Goal: Information Seeking & Learning: Learn about a topic

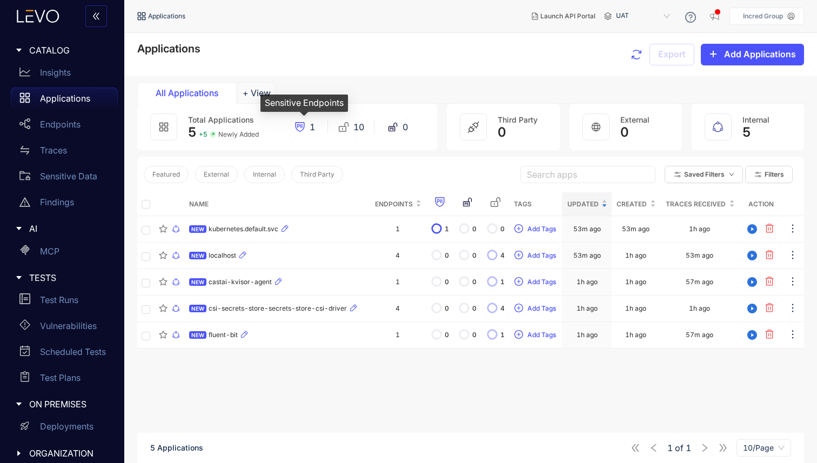
click at [301, 126] on icon at bounding box center [301, 126] width 1 height 4
click at [228, 132] on span "Newly Added" at bounding box center [238, 135] width 41 height 8
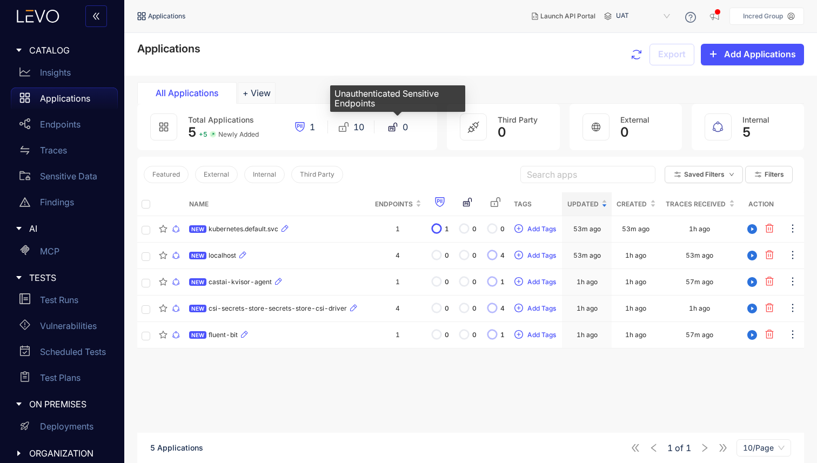
click at [397, 129] on icon at bounding box center [392, 127] width 11 height 11
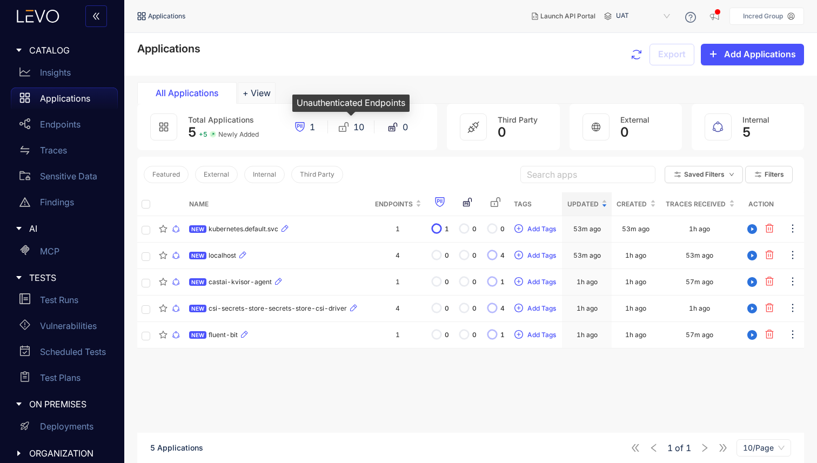
click at [357, 127] on span "10" at bounding box center [358, 127] width 11 height 10
click at [332, 128] on div "10" at bounding box center [351, 127] width 46 height 11
click at [299, 129] on icon at bounding box center [299, 127] width 11 height 11
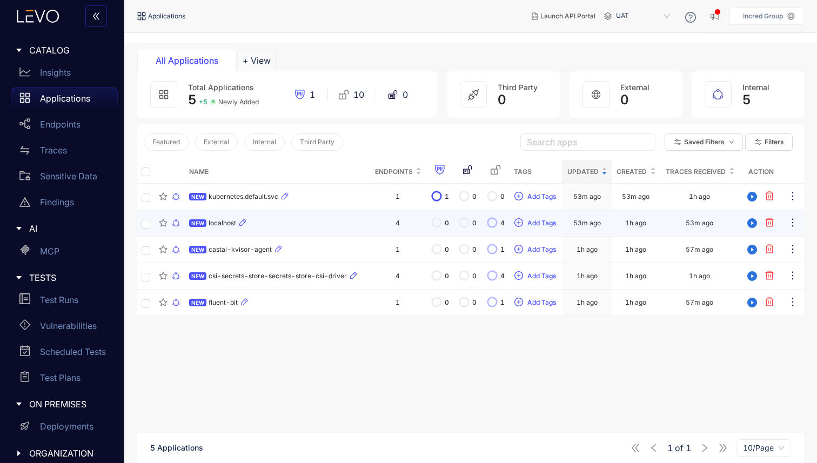
scroll to position [56, 0]
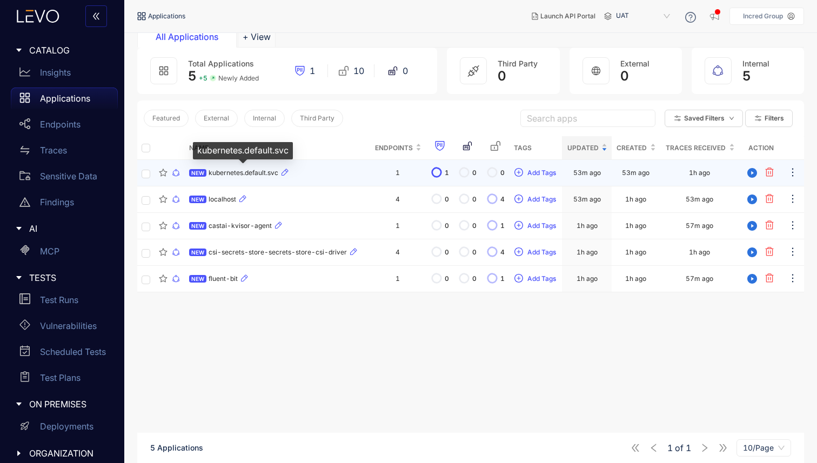
click at [238, 176] on span "kubernetes.default.svc" at bounding box center [244, 173] width 70 height 8
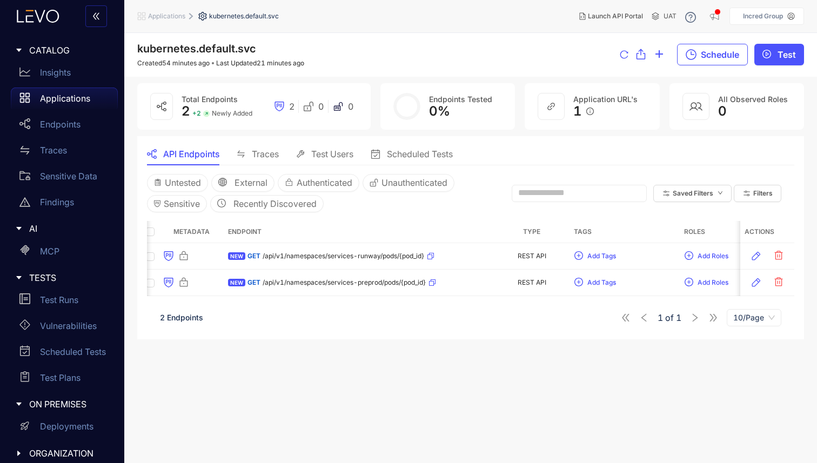
scroll to position [0, 6]
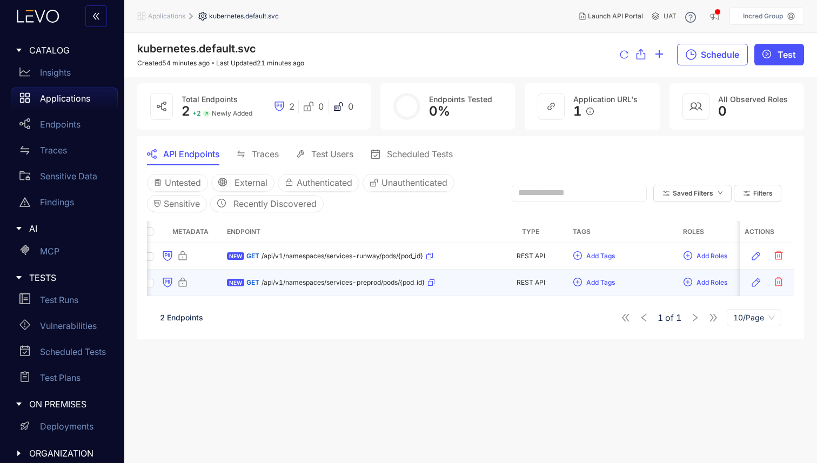
click at [331, 296] on td "NEW GET /api/v1/namespaces/services-preprod/pods/{pod_id}" at bounding box center [358, 283] width 270 height 26
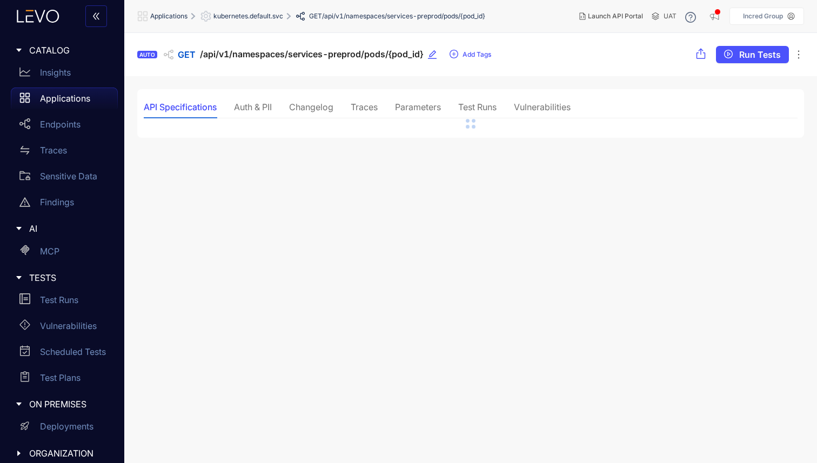
click at [252, 111] on div "Auth & PII" at bounding box center [253, 107] width 38 height 10
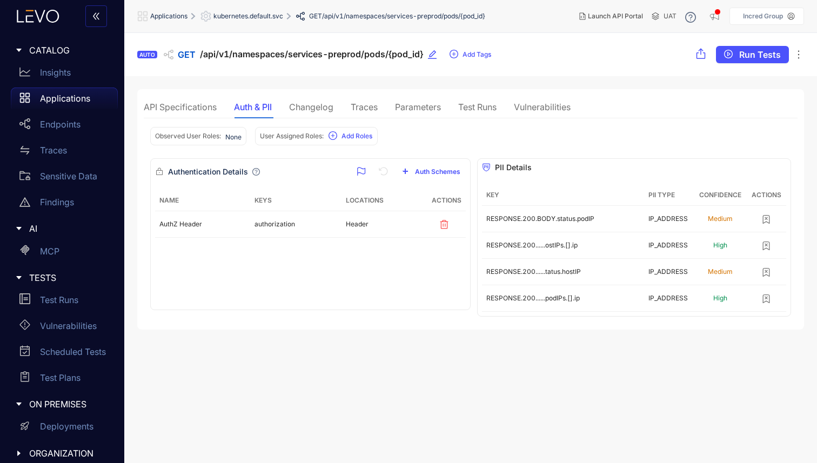
click at [306, 108] on div "Changelog" at bounding box center [311, 107] width 44 height 10
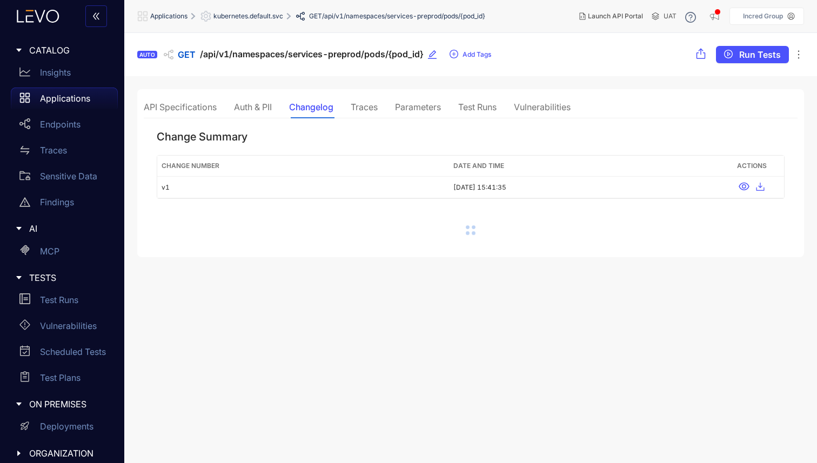
click at [199, 108] on div "API Specifications" at bounding box center [180, 107] width 73 height 10
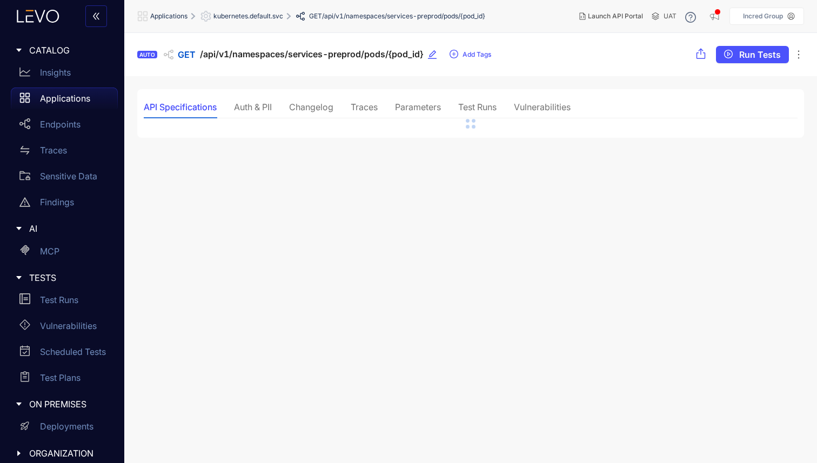
click at [249, 112] on div "Auth & PII" at bounding box center [253, 107] width 38 height 23
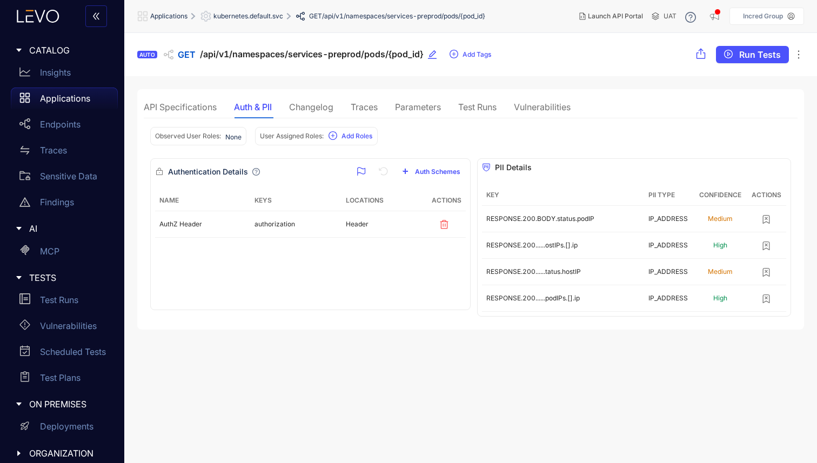
click at [322, 115] on div "Changelog" at bounding box center [311, 107] width 44 height 23
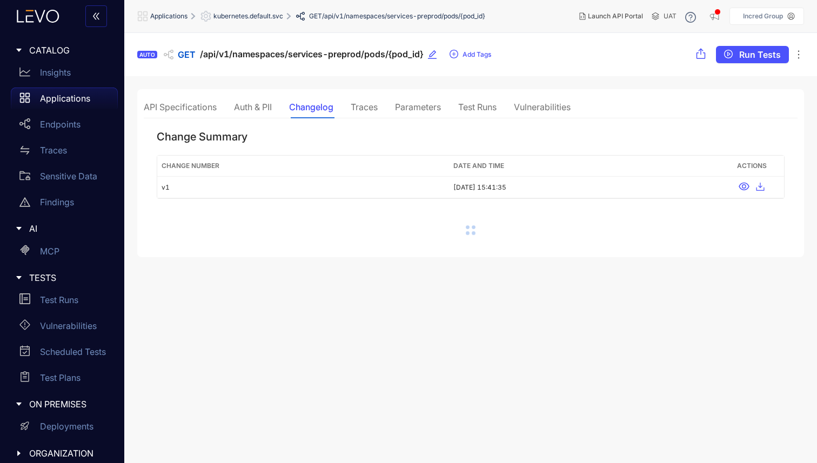
click at [365, 119] on div "Change Summary Change Number Date and Time Actions v1 [DATE] 15:41:35" at bounding box center [471, 184] width 654 height 132
click at [373, 115] on div "Traces" at bounding box center [364, 107] width 27 height 23
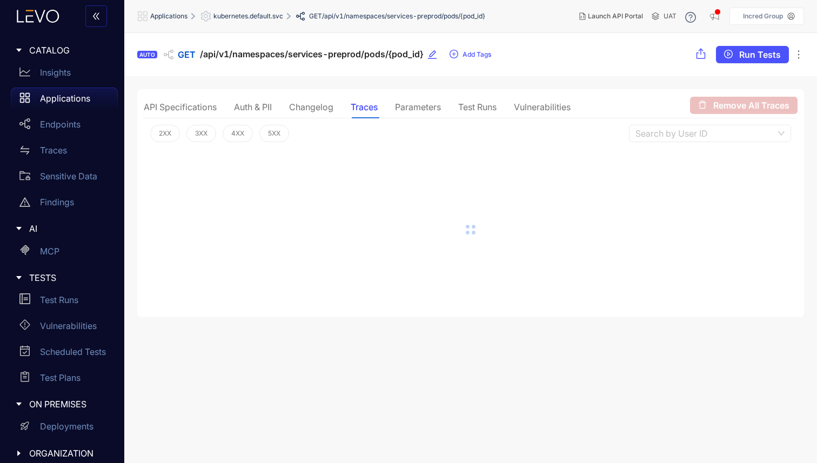
click at [417, 110] on div "Parameters" at bounding box center [418, 107] width 46 height 10
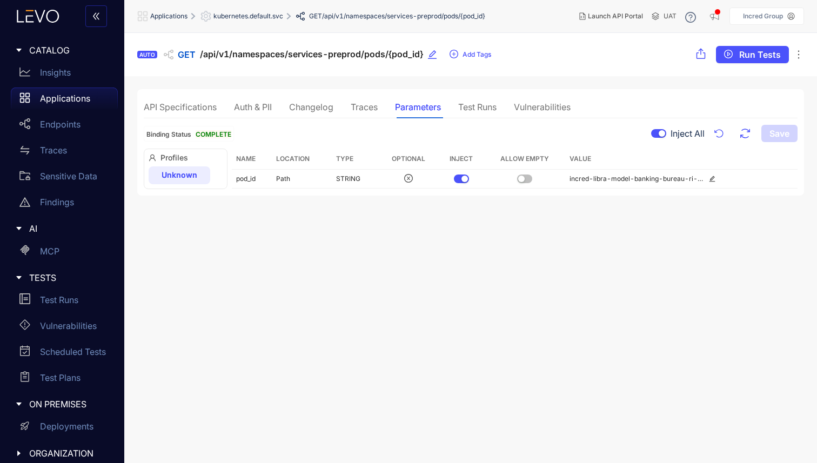
click at [477, 118] on div "Test Runs" at bounding box center [477, 107] width 38 height 23
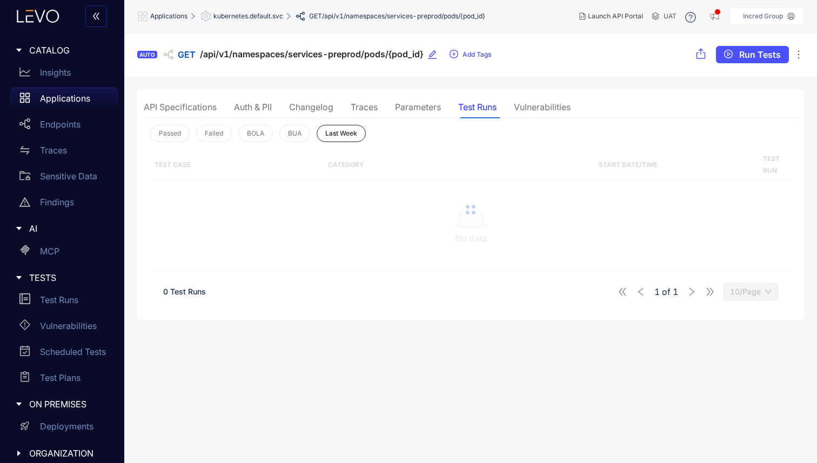
click at [527, 118] on div "API Specifications Auth & PII Changelog Traces Parameters Test Runs Vulnerabili…" at bounding box center [471, 205] width 654 height 218
click at [533, 112] on div "Vulnerabilities" at bounding box center [542, 107] width 57 height 23
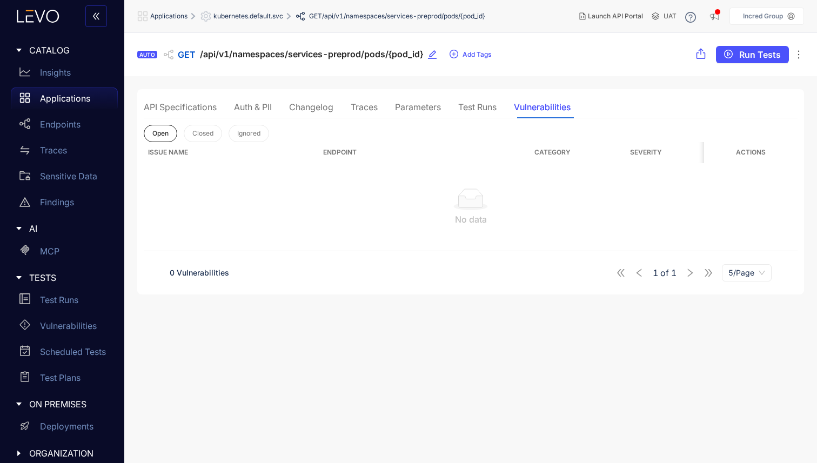
click at [463, 111] on div "Test Runs" at bounding box center [477, 107] width 38 height 10
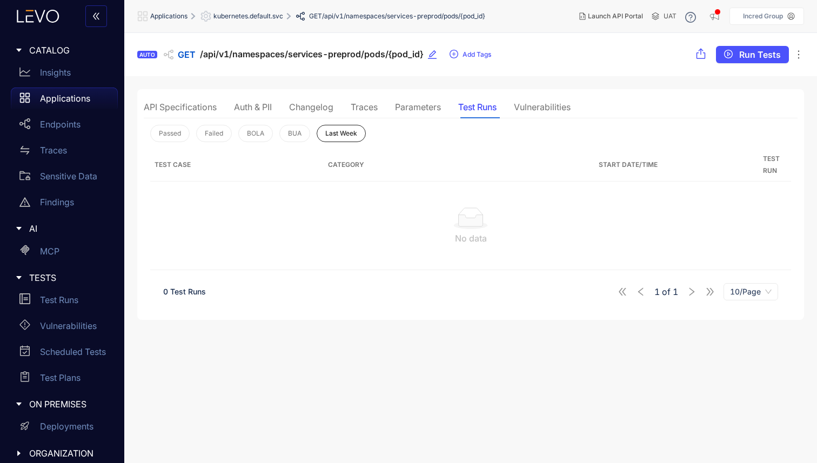
click at [413, 110] on div "Parameters" at bounding box center [418, 107] width 46 height 10
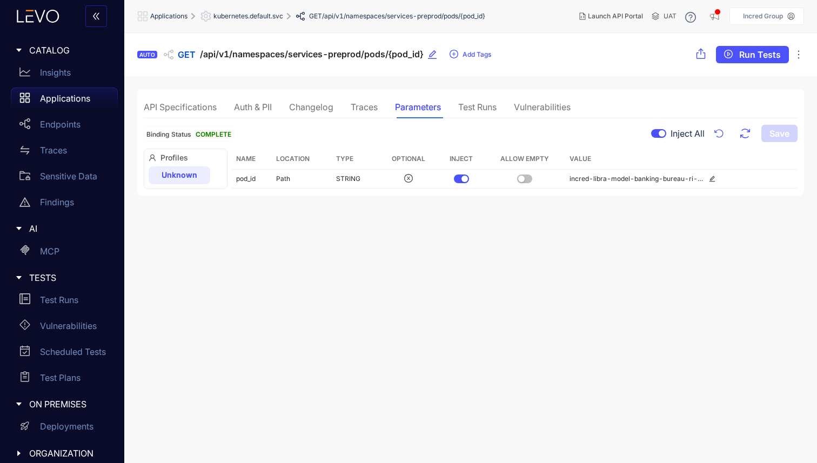
click at [361, 110] on div "Traces" at bounding box center [364, 107] width 27 height 10
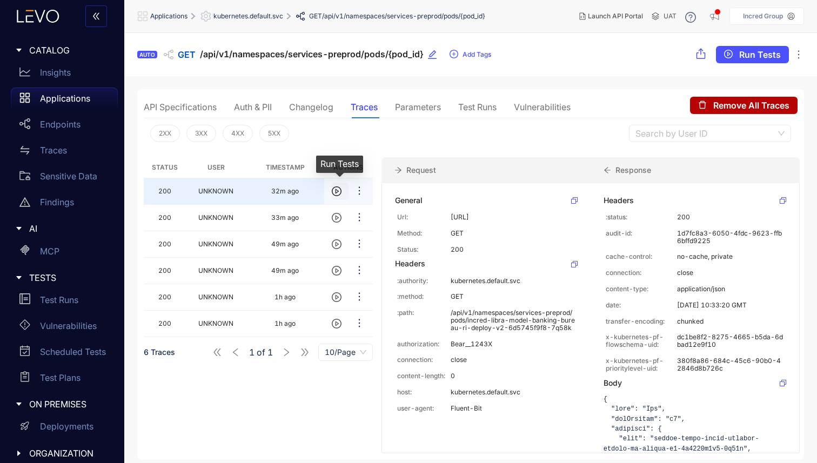
click at [340, 192] on icon "play-circle" at bounding box center [337, 191] width 10 height 10
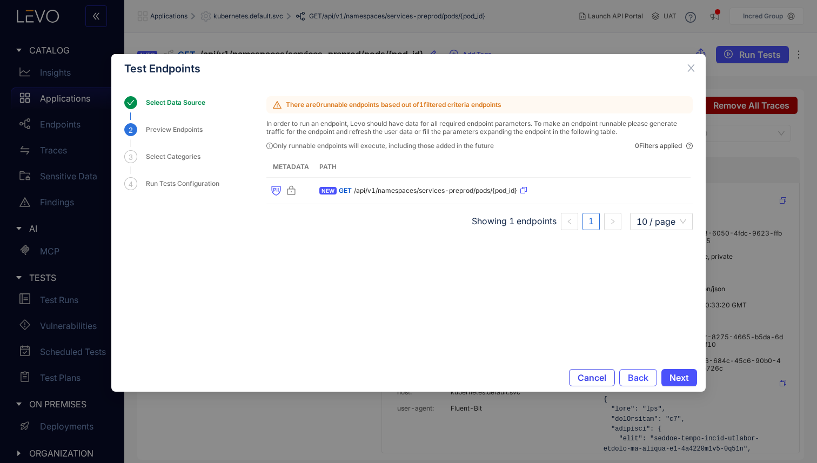
click at [593, 377] on span "Cancel" at bounding box center [592, 378] width 29 height 10
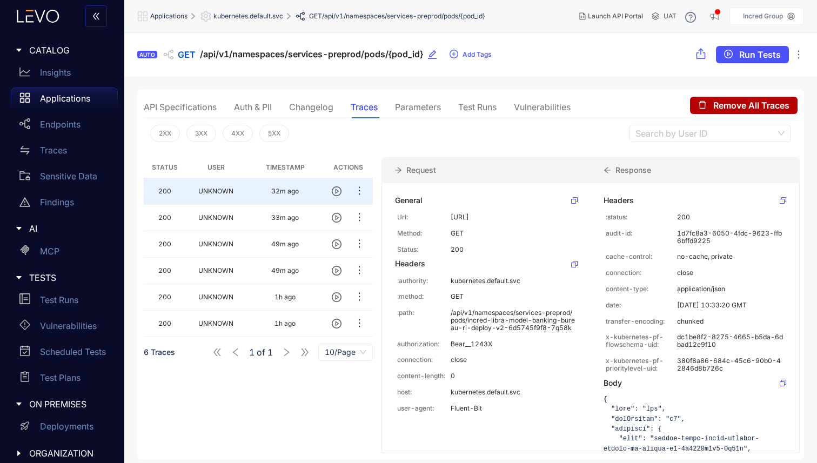
click at [249, 105] on div "Auth & PII" at bounding box center [253, 107] width 38 height 10
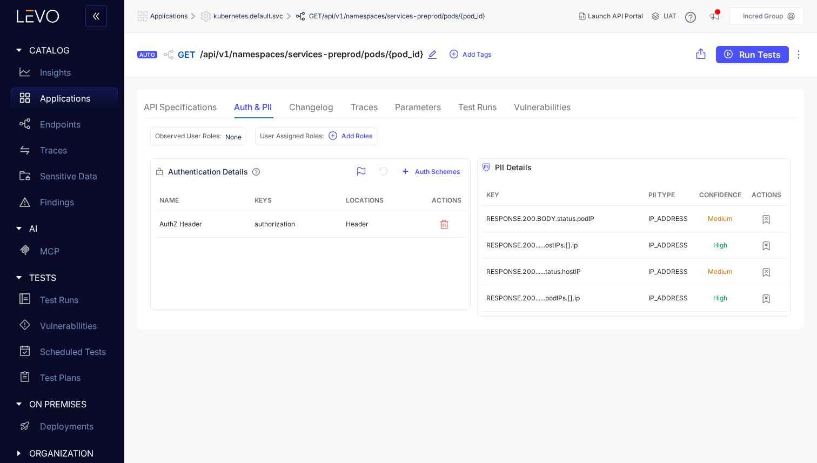
click at [197, 102] on div "API Specifications" at bounding box center [180, 107] width 73 height 10
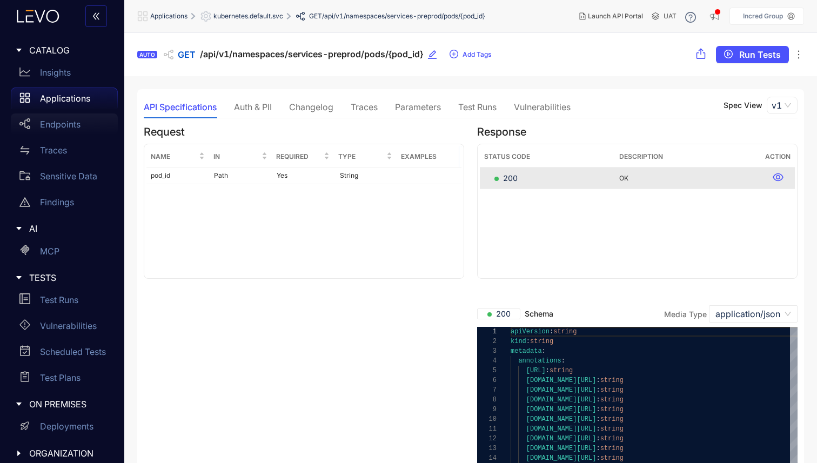
click at [59, 122] on p "Endpoints" at bounding box center [60, 124] width 41 height 10
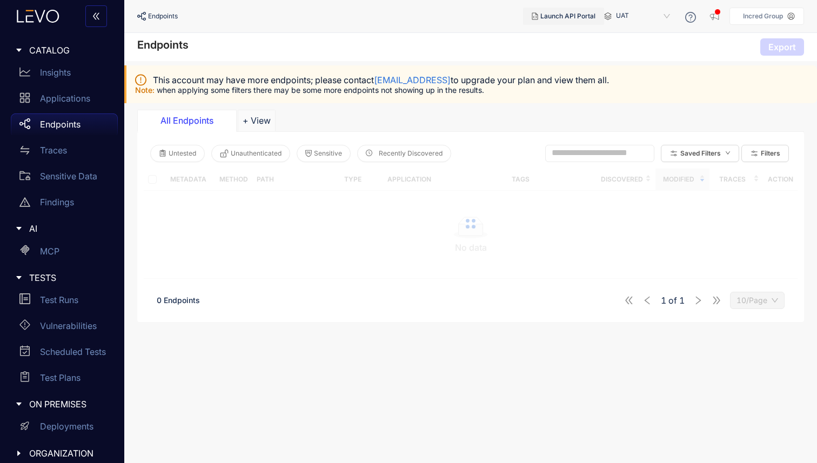
click at [548, 18] on span "Launch API Portal" at bounding box center [567, 16] width 55 height 8
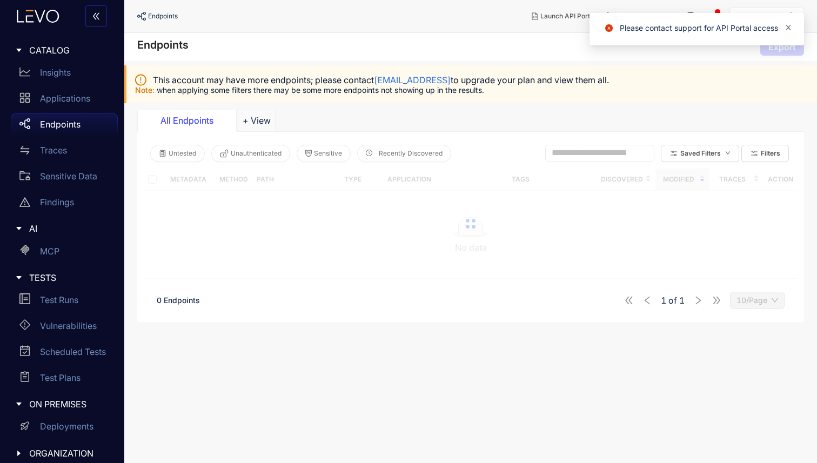
click at [788, 27] on icon "close" at bounding box center [788, 27] width 5 height 5
click at [687, 15] on icon at bounding box center [690, 17] width 11 height 11
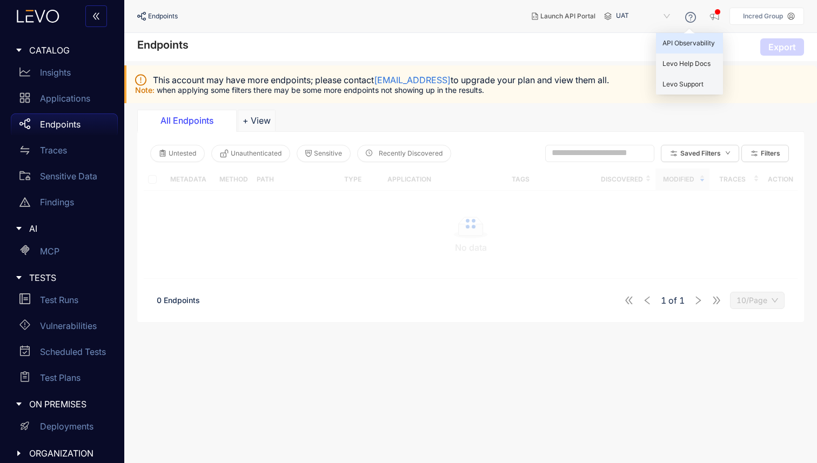
click at [669, 48] on div "API Observability" at bounding box center [689, 43] width 67 height 21
